Goal: Find specific page/section: Find specific page/section

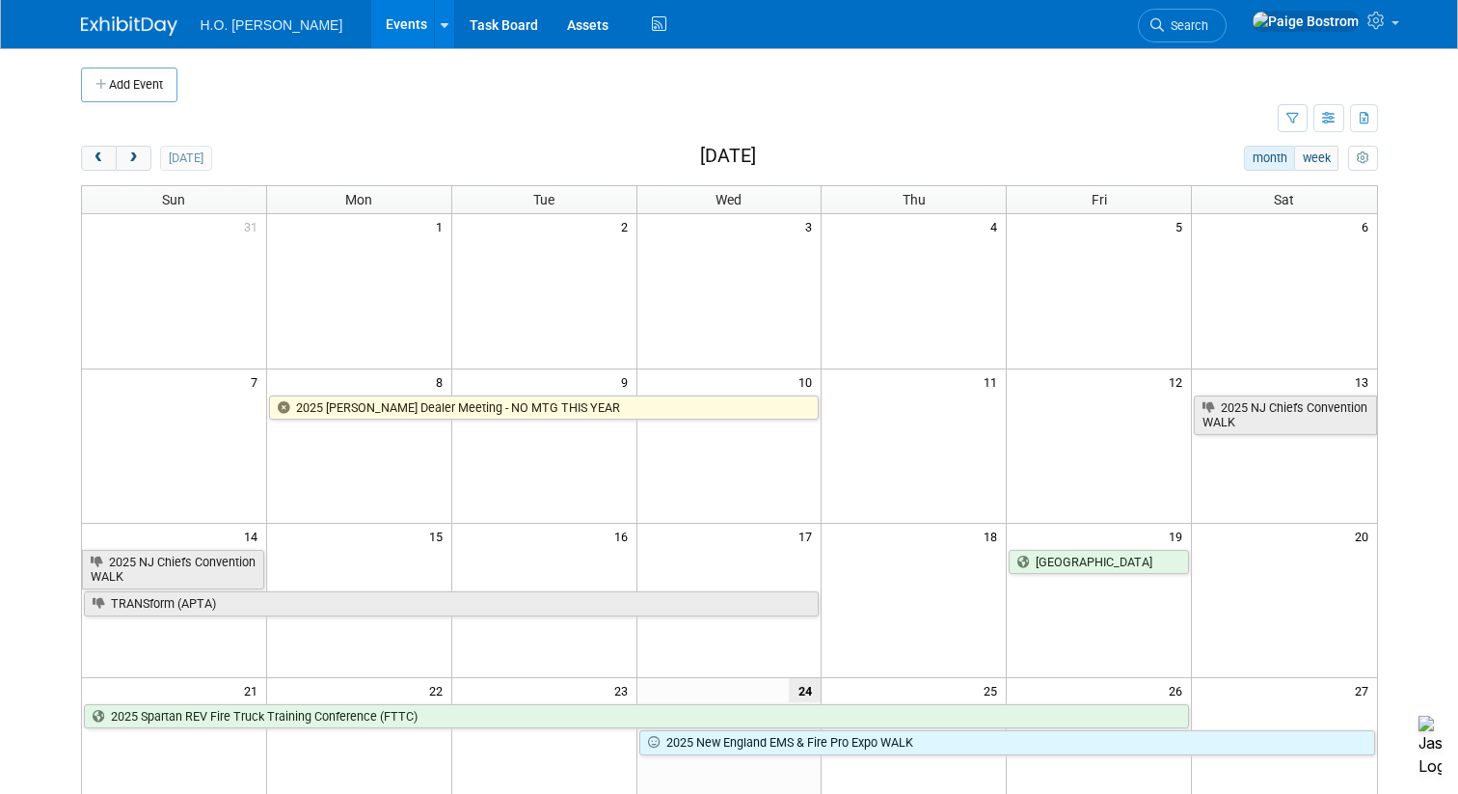
click at [371, 17] on link "Events" at bounding box center [406, 24] width 70 height 48
click at [1332, 120] on icon "button" at bounding box center [1329, 119] width 14 height 13
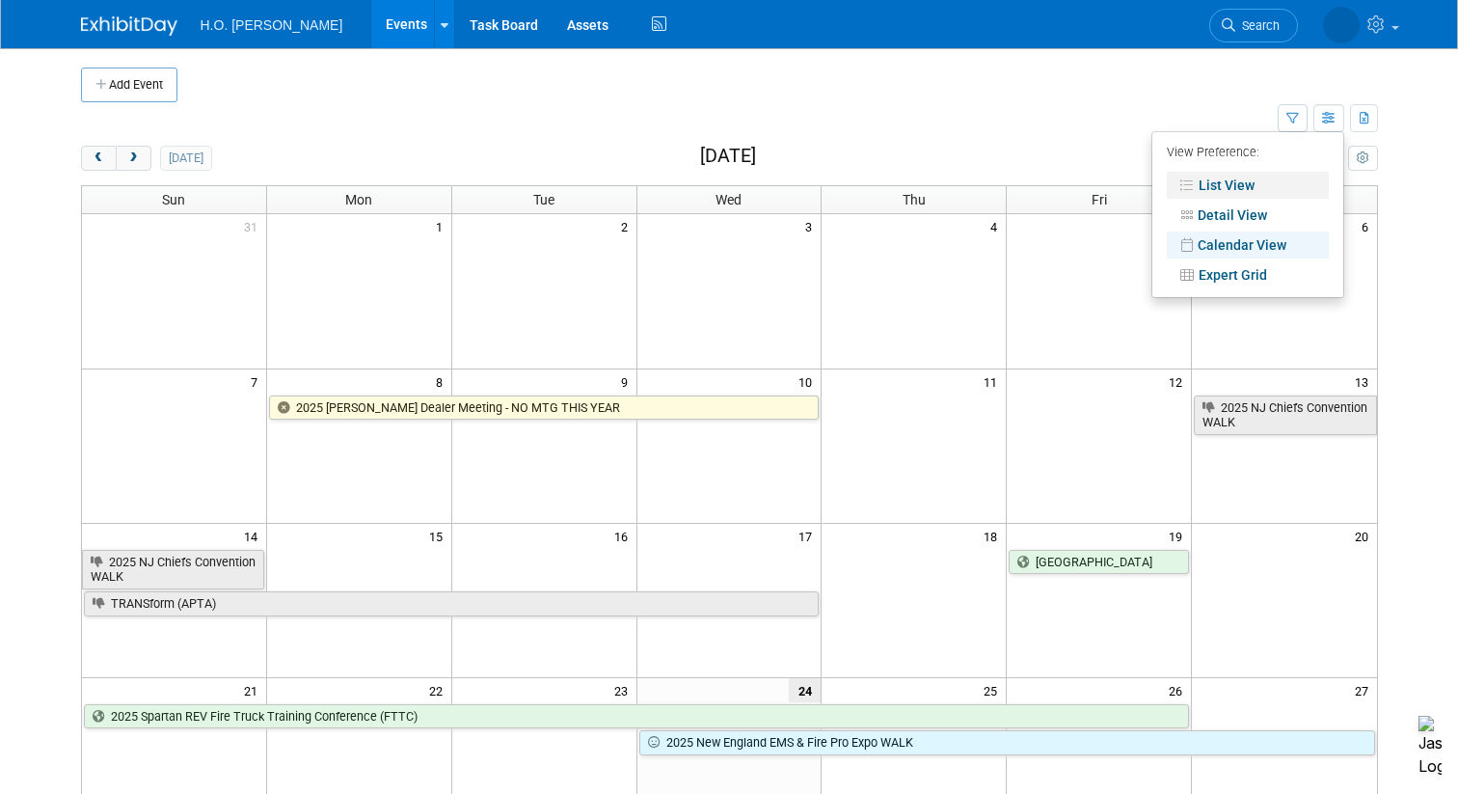
click at [1233, 189] on link "List View" at bounding box center [1248, 185] width 162 height 27
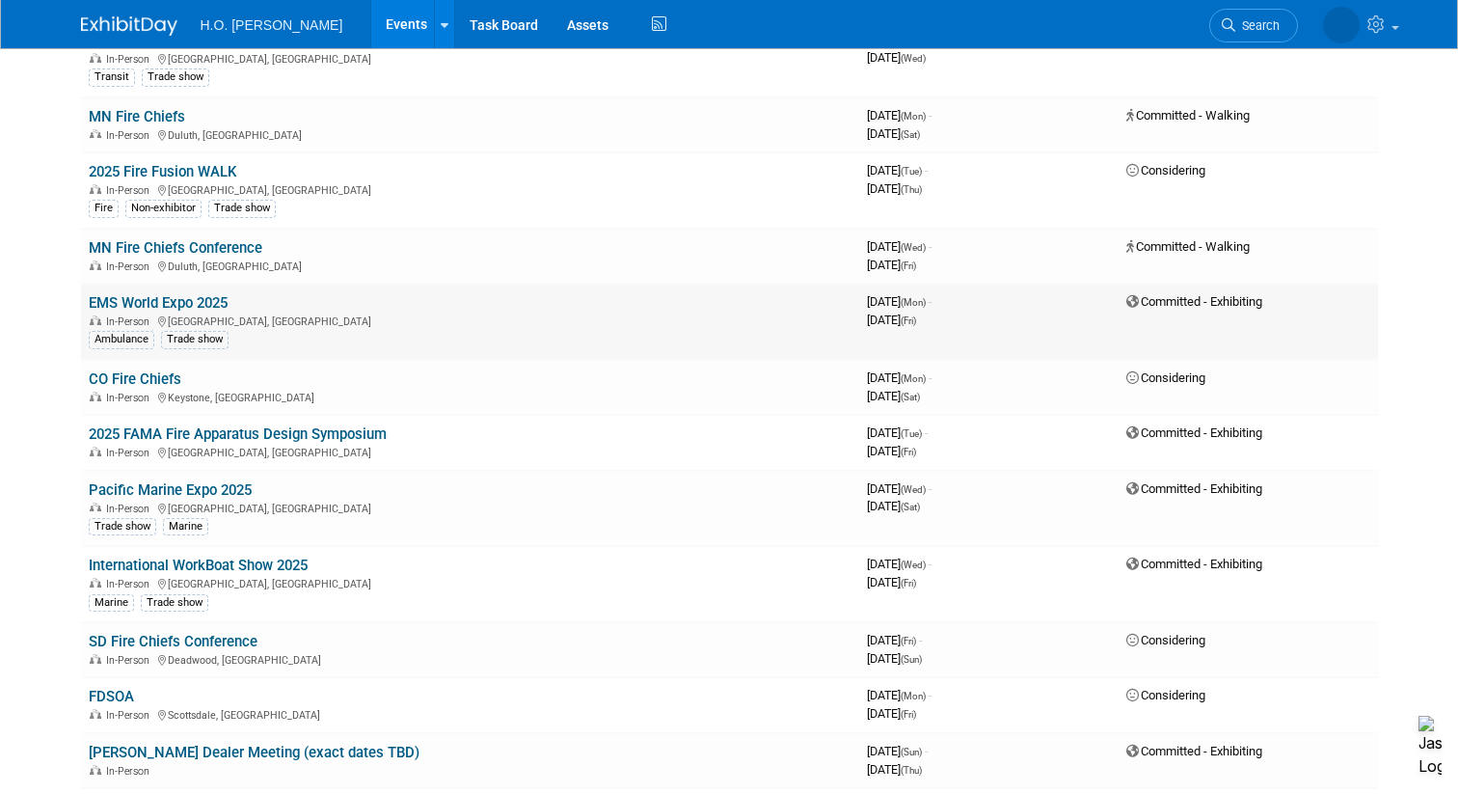
scroll to position [735, 0]
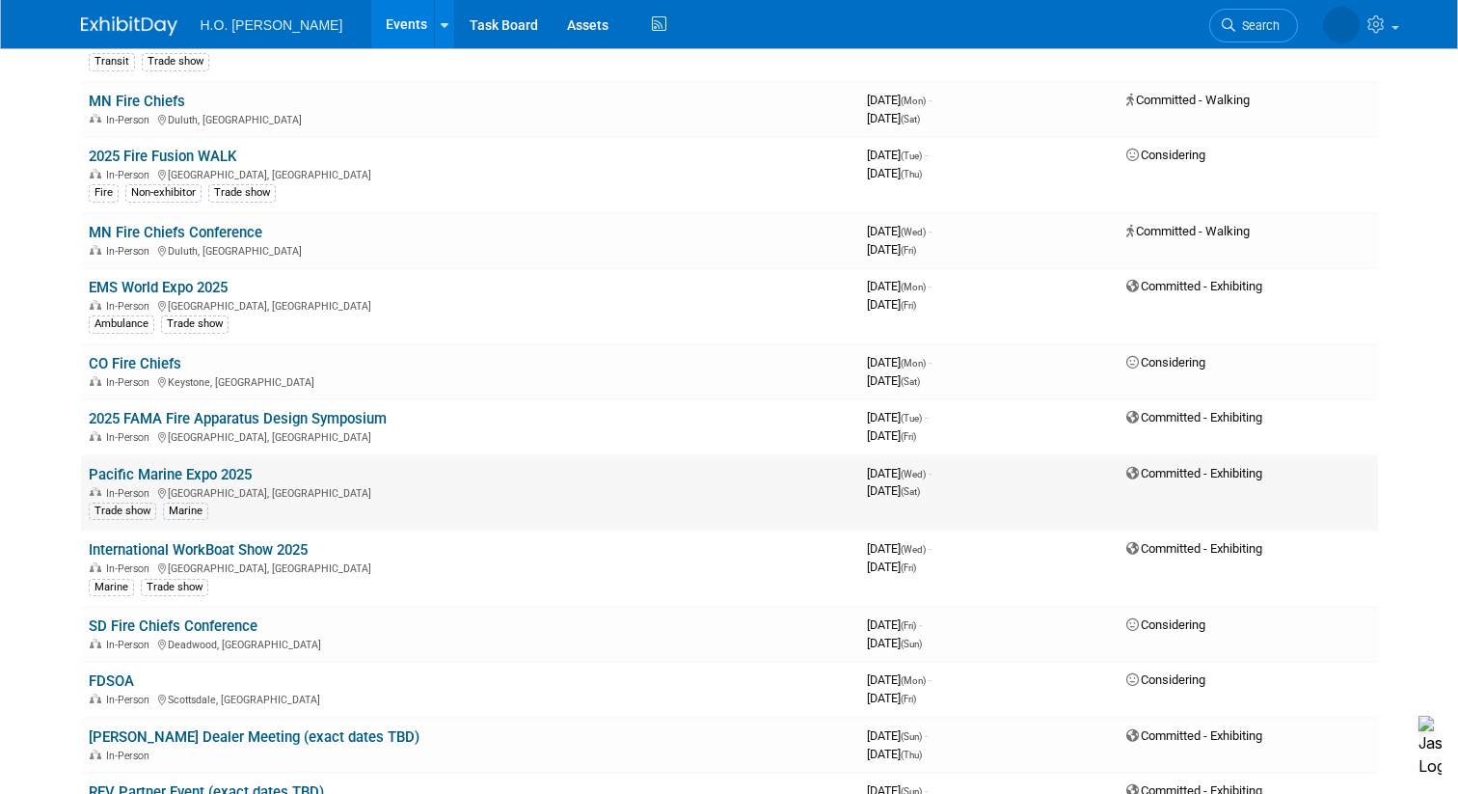
click at [180, 473] on link "Pacific Marine Expo 2025" at bounding box center [170, 474] width 163 height 17
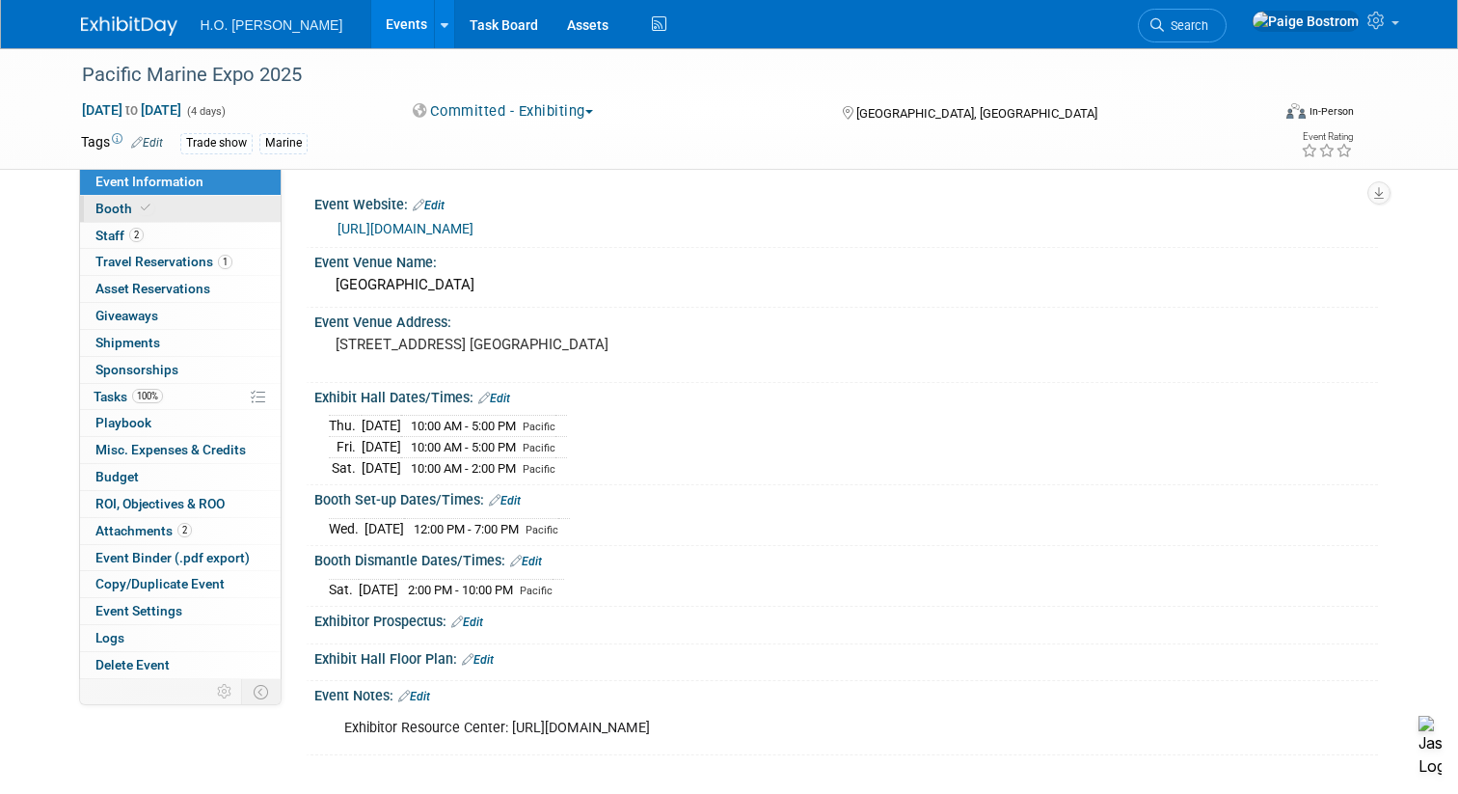
click at [178, 211] on link "Booth" at bounding box center [180, 209] width 201 height 26
